Goal: Information Seeking & Learning: Learn about a topic

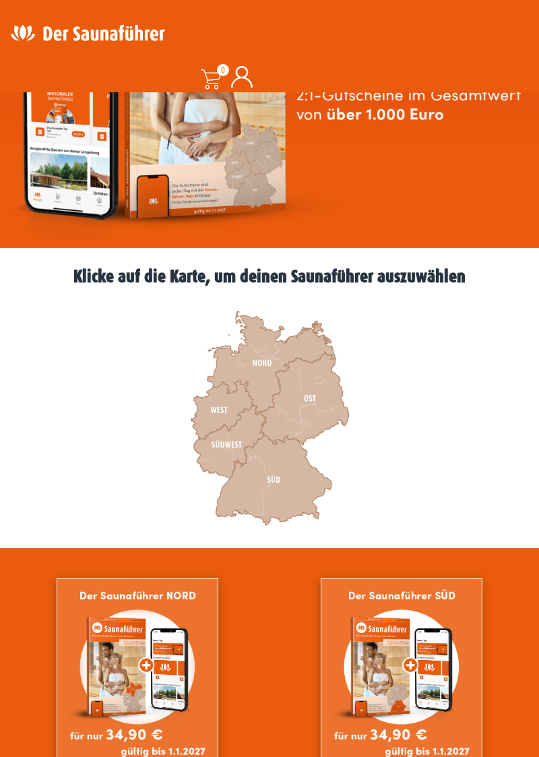
scroll to position [217, 0]
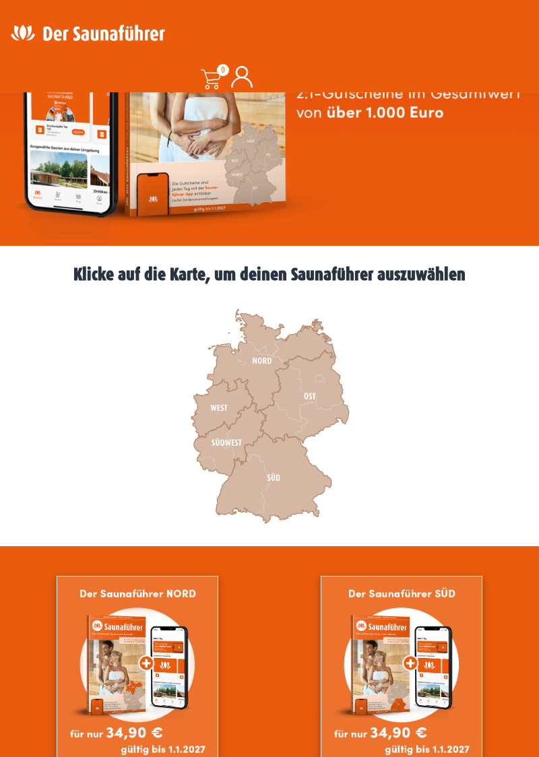
click at [226, 415] on icon at bounding box center [222, 408] width 62 height 59
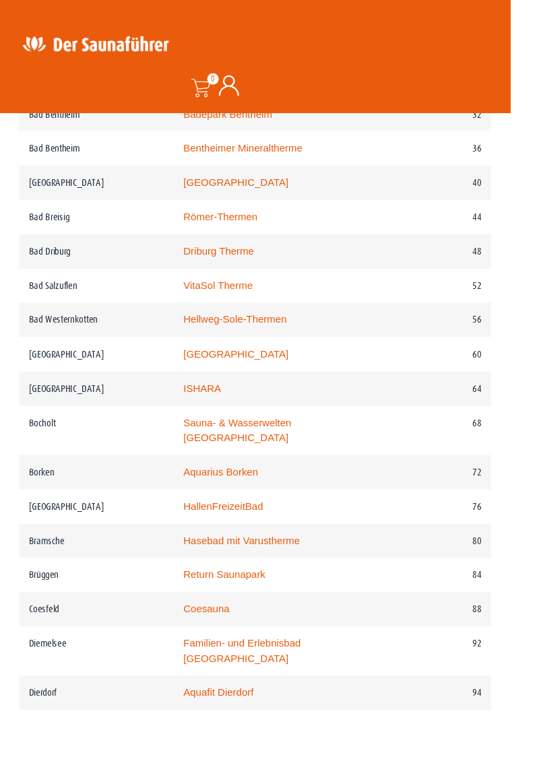
scroll to position [897, 0]
click at [273, 492] on link "Aquarius Borken" at bounding box center [233, 497] width 79 height 11
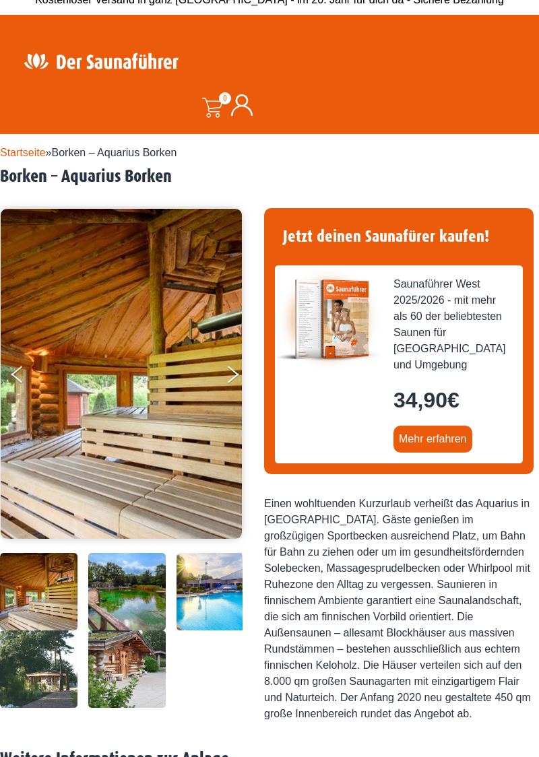
scroll to position [31, 0]
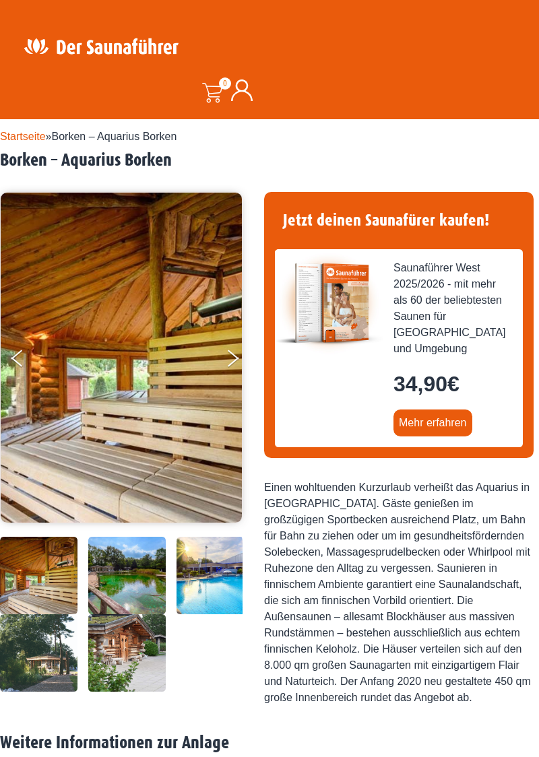
click at [234, 362] on button "Next" at bounding box center [242, 361] width 34 height 34
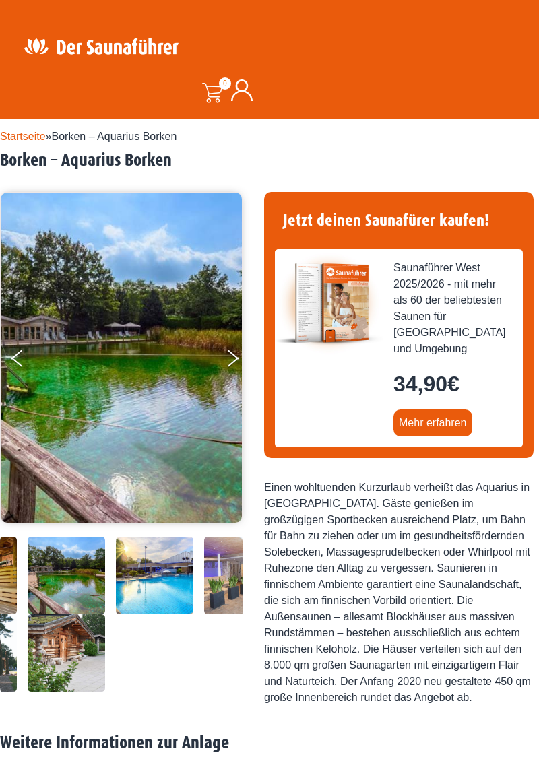
click at [235, 360] on button "Next" at bounding box center [242, 361] width 34 height 34
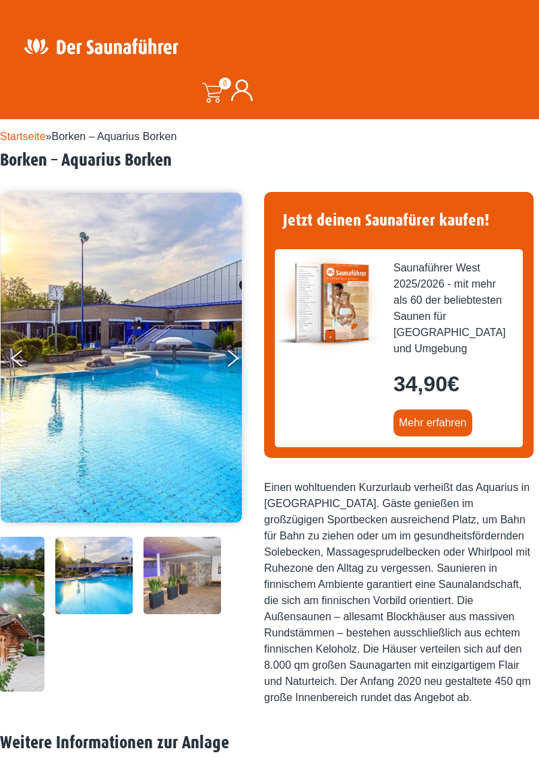
click at [240, 367] on button "Next" at bounding box center [242, 361] width 34 height 34
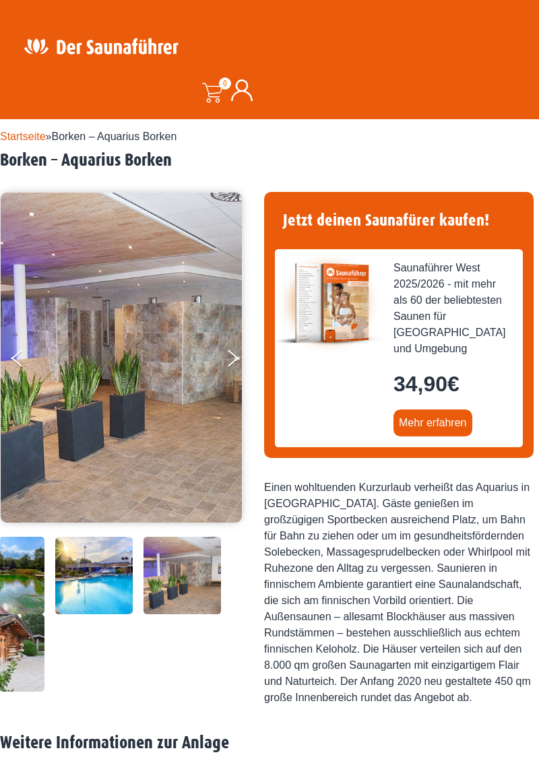
click at [236, 362] on button "Next" at bounding box center [242, 361] width 34 height 34
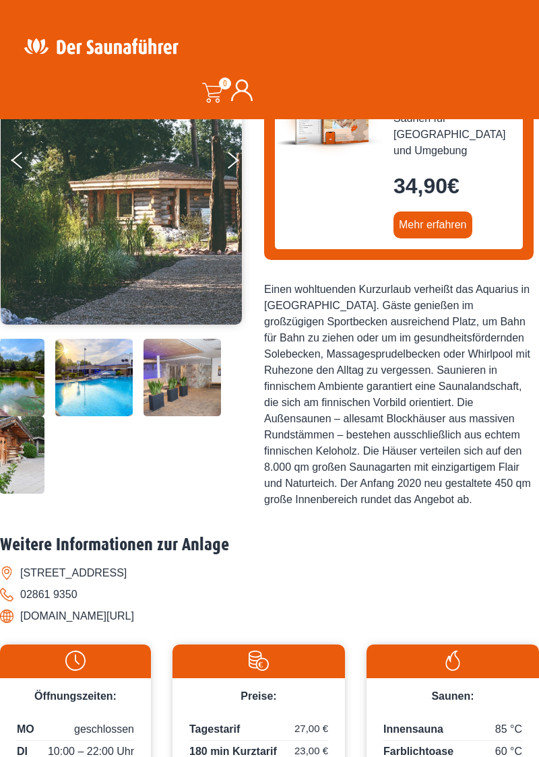
scroll to position [231, 0]
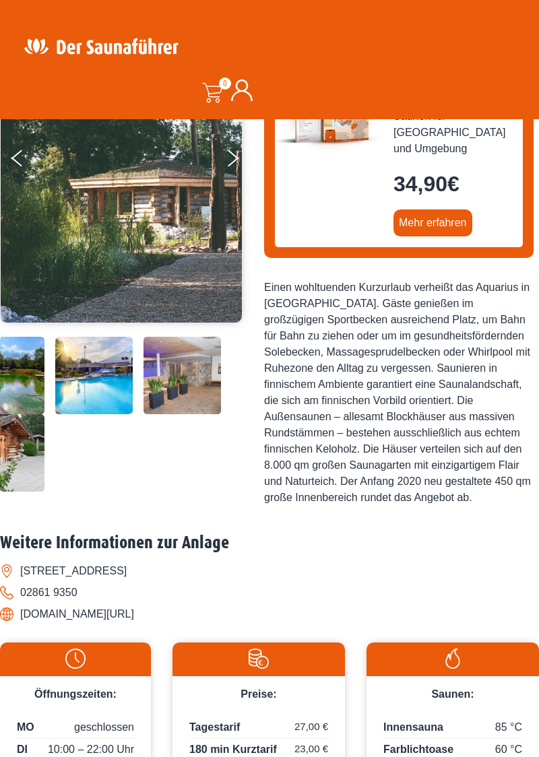
click at [151, 617] on li "www.aquarius-borken.de/aquarius" at bounding box center [269, 615] width 539 height 22
click at [112, 618] on li "www.aquarius-borken.de/aquarius" at bounding box center [269, 615] width 539 height 22
click at [13, 625] on div "Weitere Informationen zur Anlage Parkstraße 20, 46325 Borken 02861 9350 www.aqu…" at bounding box center [269, 582] width 539 height 99
click at [19, 616] on li "www.aquarius-borken.de/aquarius" at bounding box center [269, 615] width 539 height 22
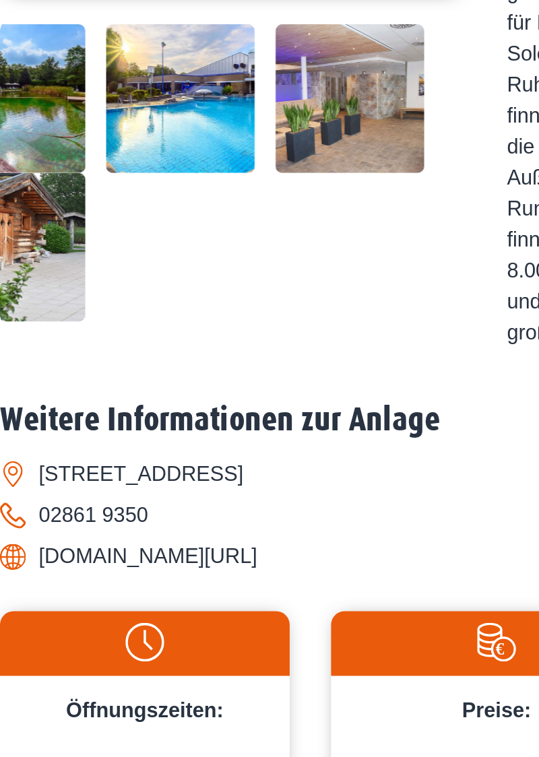
scroll to position [247, 0]
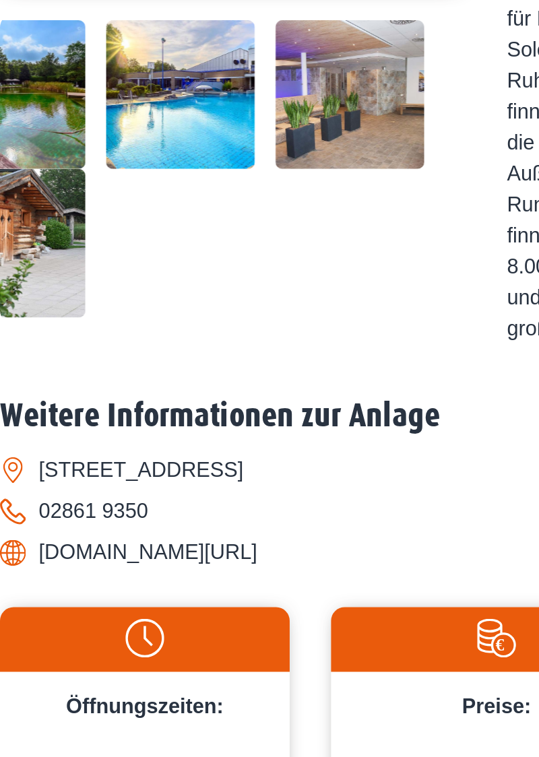
click at [13, 598] on li "www.aquarius-borken.de/aquarius" at bounding box center [269, 599] width 539 height 22
click at [47, 602] on li "www.aquarius-borken.de/aquarius" at bounding box center [269, 599] width 539 height 22
click at [57, 605] on li "www.aquarius-borken.de/aquarius" at bounding box center [269, 599] width 539 height 22
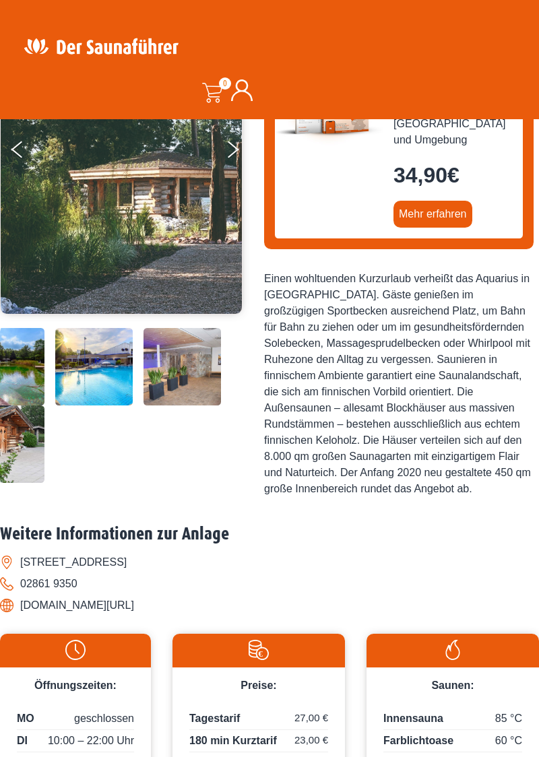
scroll to position [296, 0]
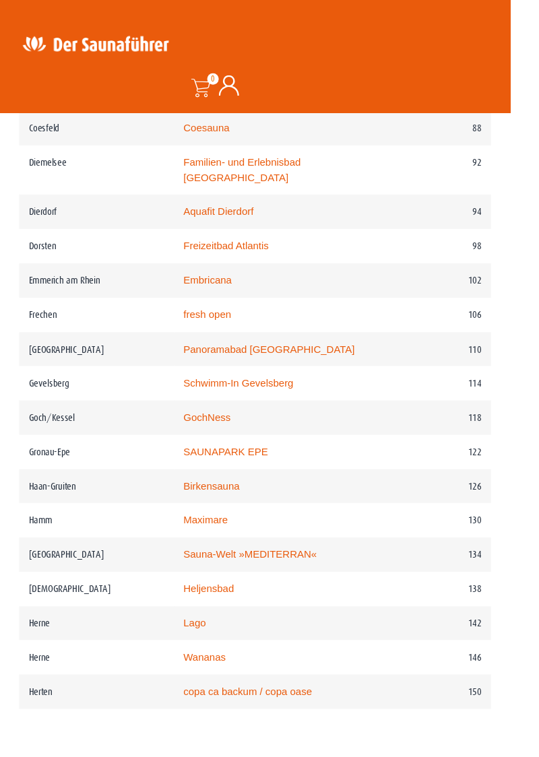
scroll to position [1405, 0]
click at [309, 579] on link "Sauna-Welt »MEDITERRAN«" at bounding box center [264, 584] width 141 height 11
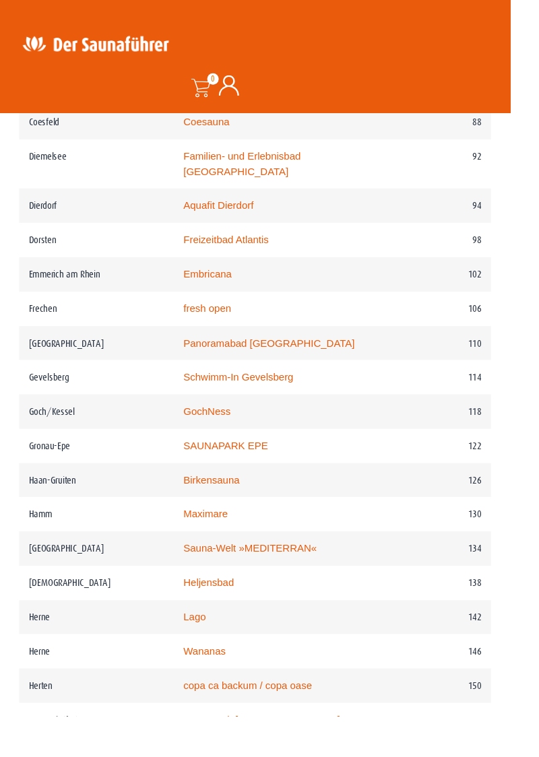
scroll to position [1445, 0]
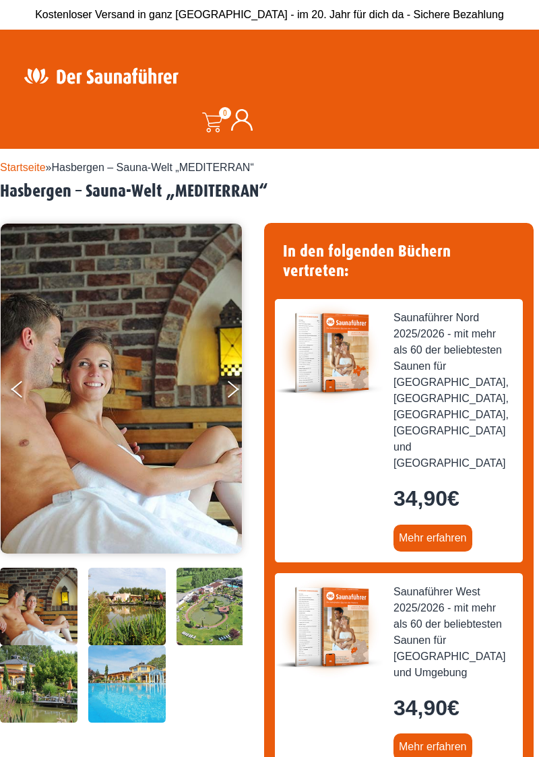
click at [232, 389] on button "Next" at bounding box center [242, 392] width 34 height 34
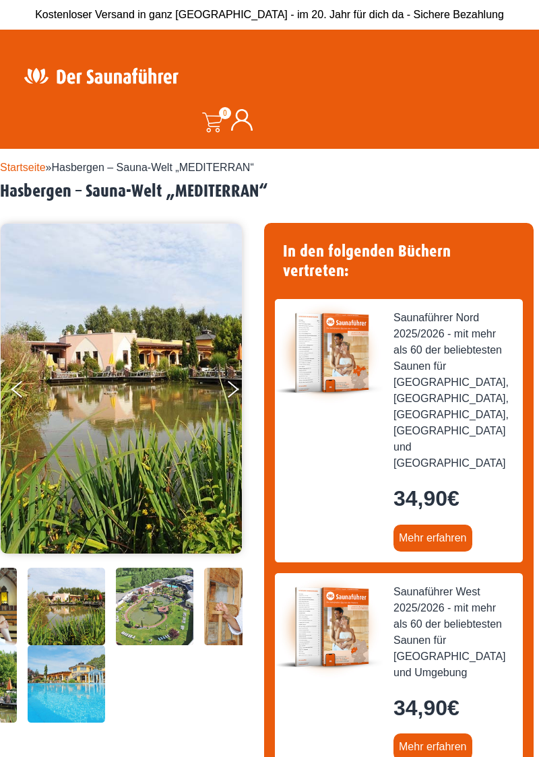
click at [238, 388] on icon "Next" at bounding box center [233, 392] width 11 height 9
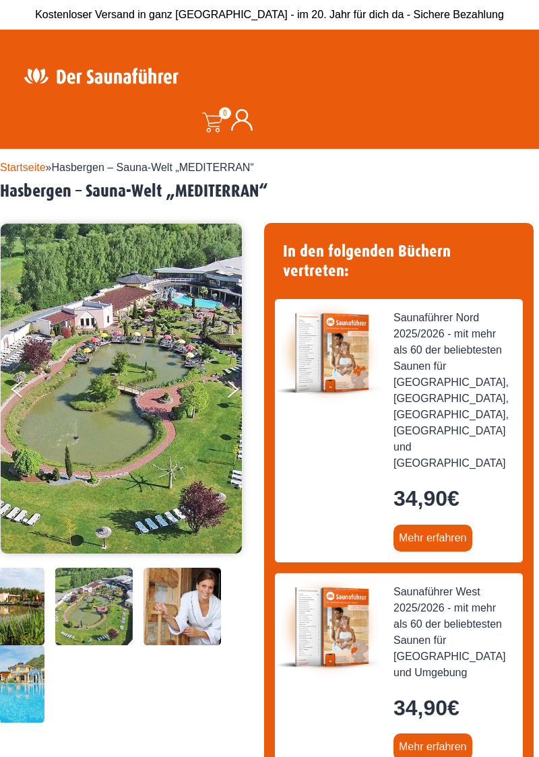
click at [238, 393] on button "Next" at bounding box center [242, 392] width 34 height 34
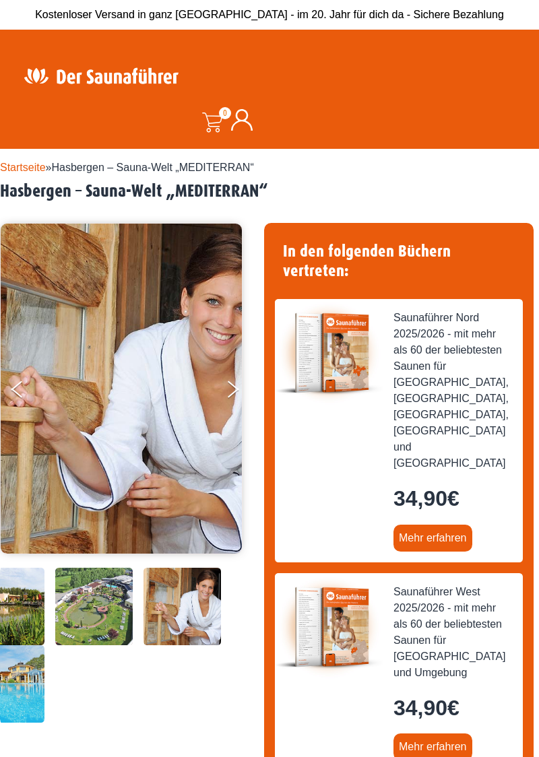
click at [234, 387] on icon "Next" at bounding box center [233, 385] width 11 height 9
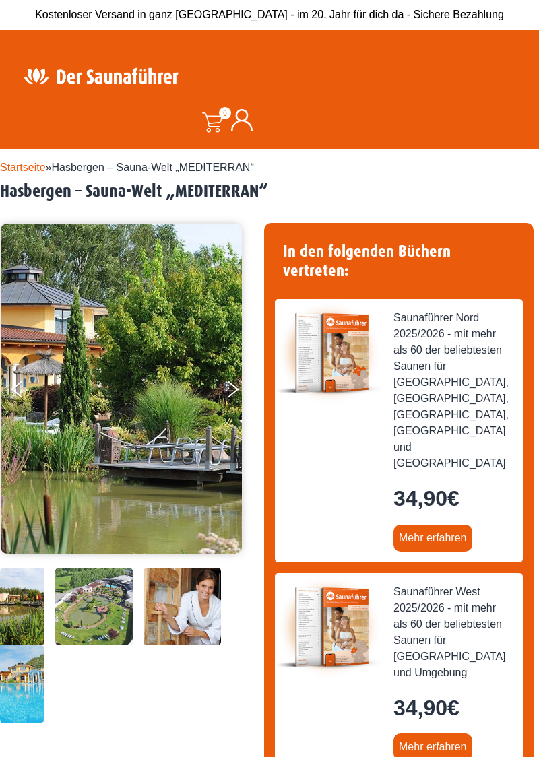
click at [236, 388] on icon "Next" at bounding box center [233, 392] width 11 height 9
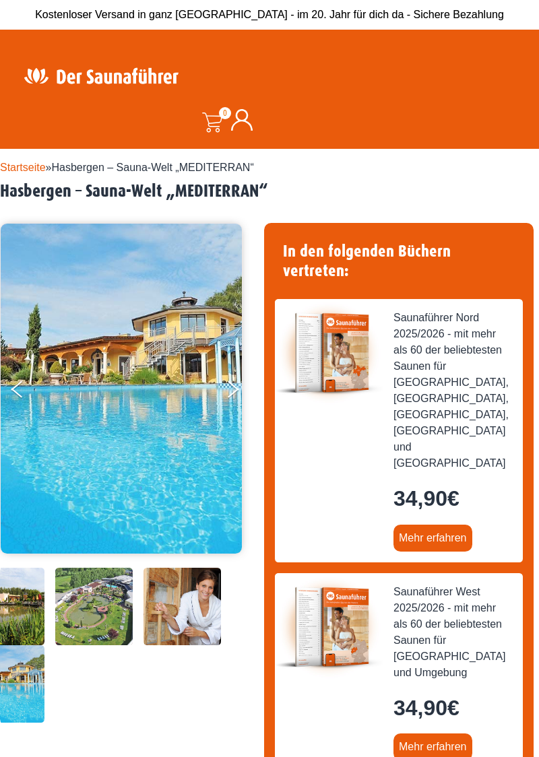
click at [234, 392] on button "Next" at bounding box center [242, 392] width 34 height 34
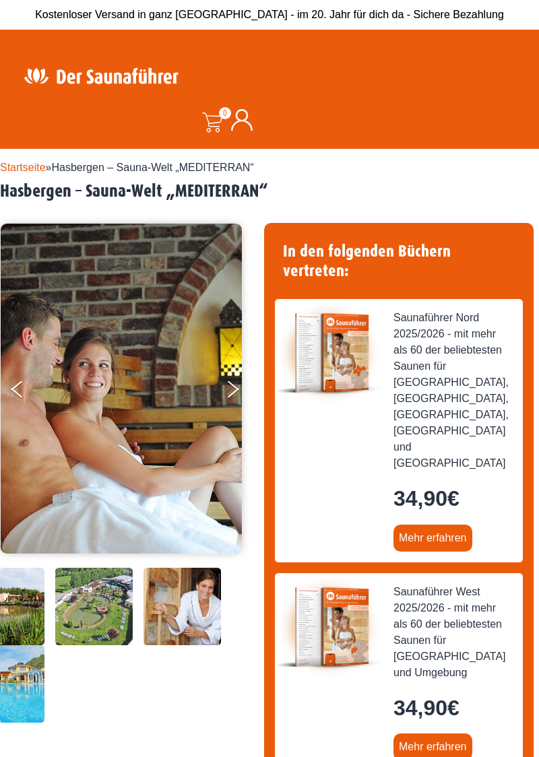
click at [236, 388] on icon "Next" at bounding box center [233, 392] width 11 height 9
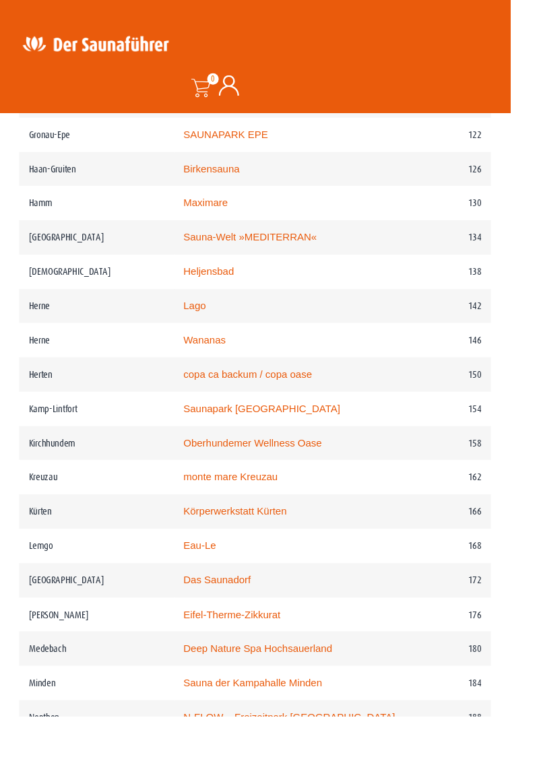
scroll to position [1738, 0]
